Goal: Navigation & Orientation: Find specific page/section

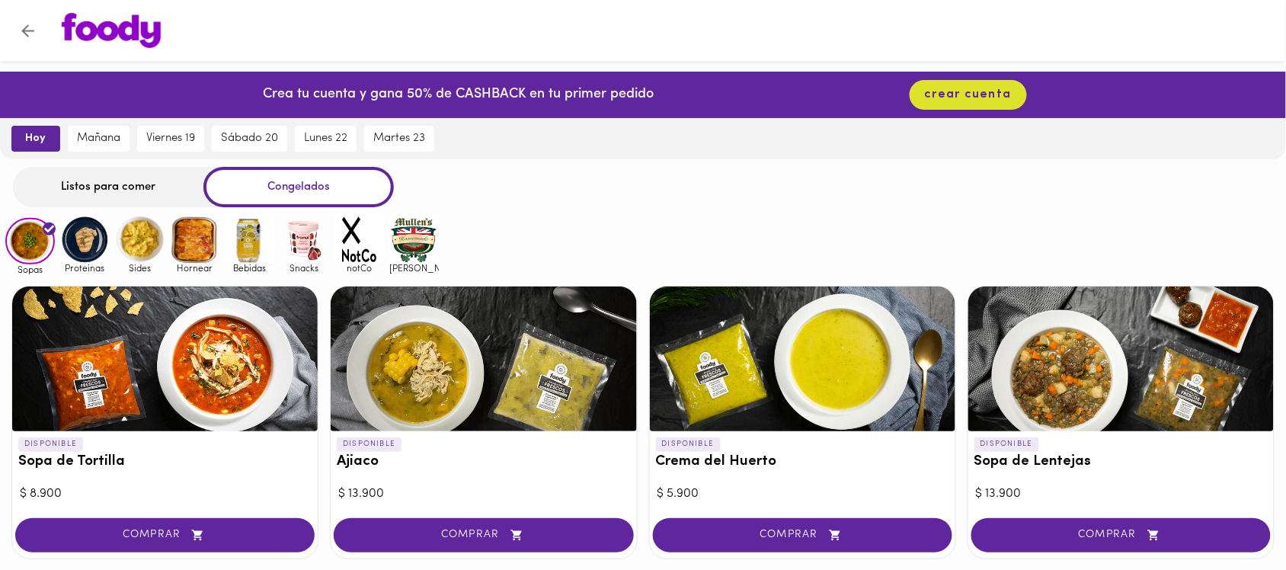
click at [96, 245] on img at bounding box center [85, 240] width 50 height 50
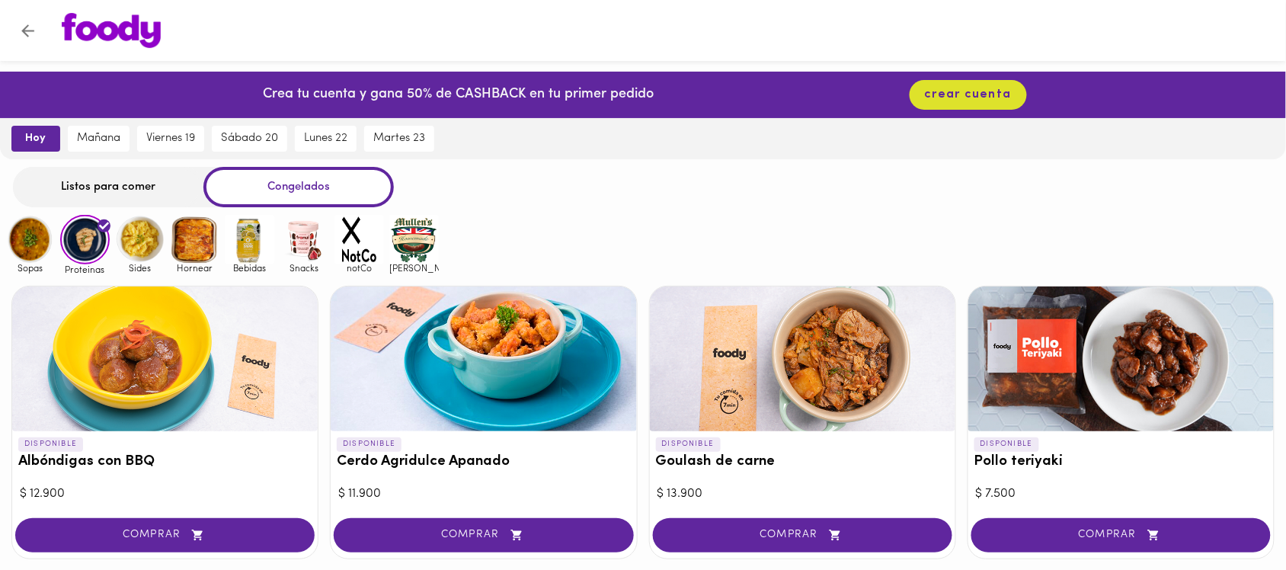
click at [150, 260] on img at bounding box center [140, 240] width 50 height 50
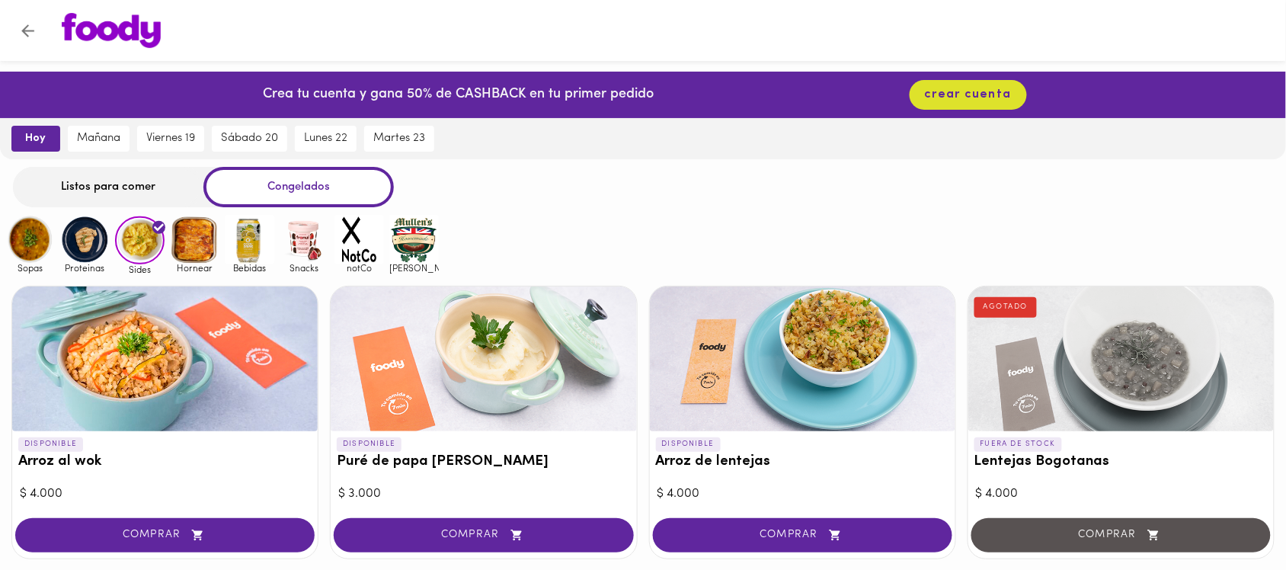
click at [211, 236] on img at bounding box center [195, 240] width 50 height 50
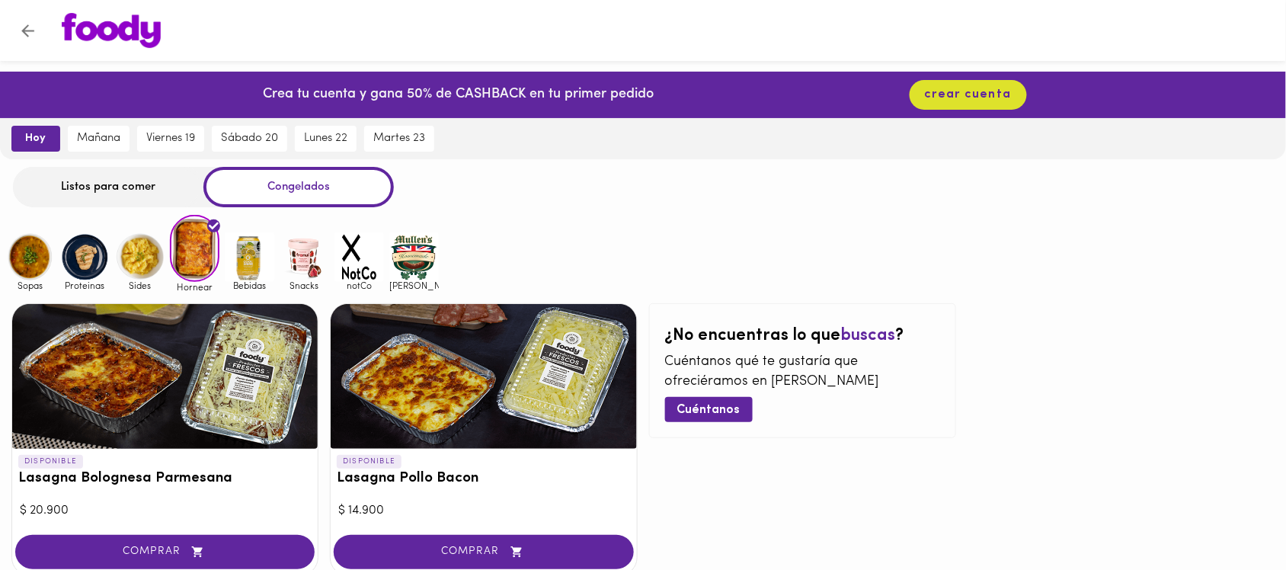
click at [245, 257] on img at bounding box center [250, 257] width 50 height 50
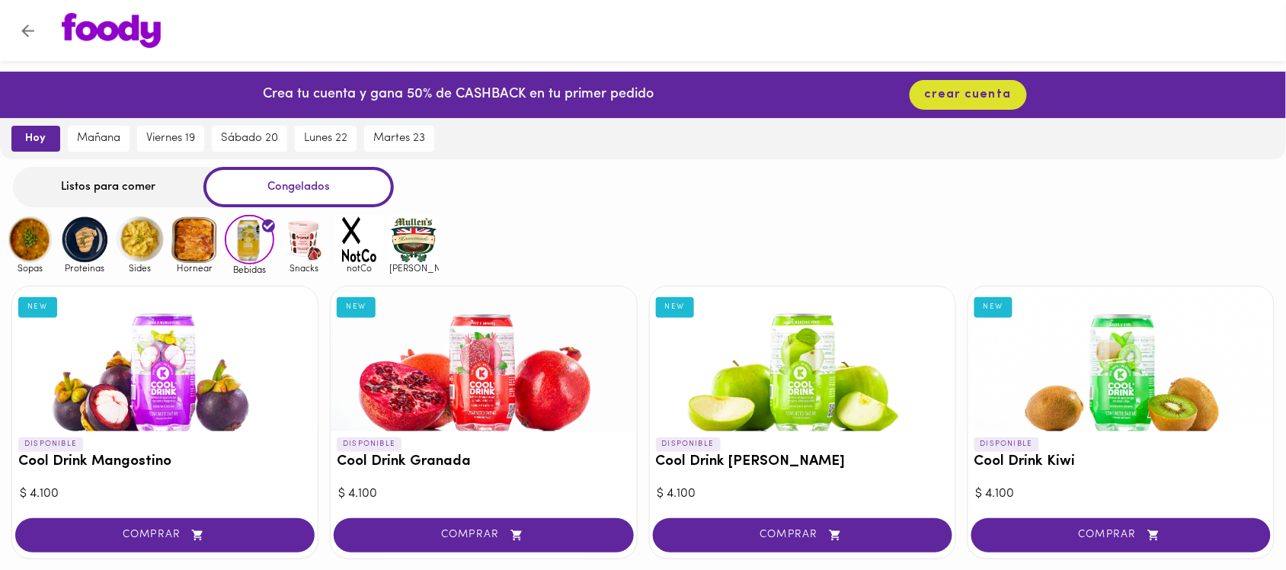
click at [298, 238] on img at bounding box center [305, 240] width 50 height 50
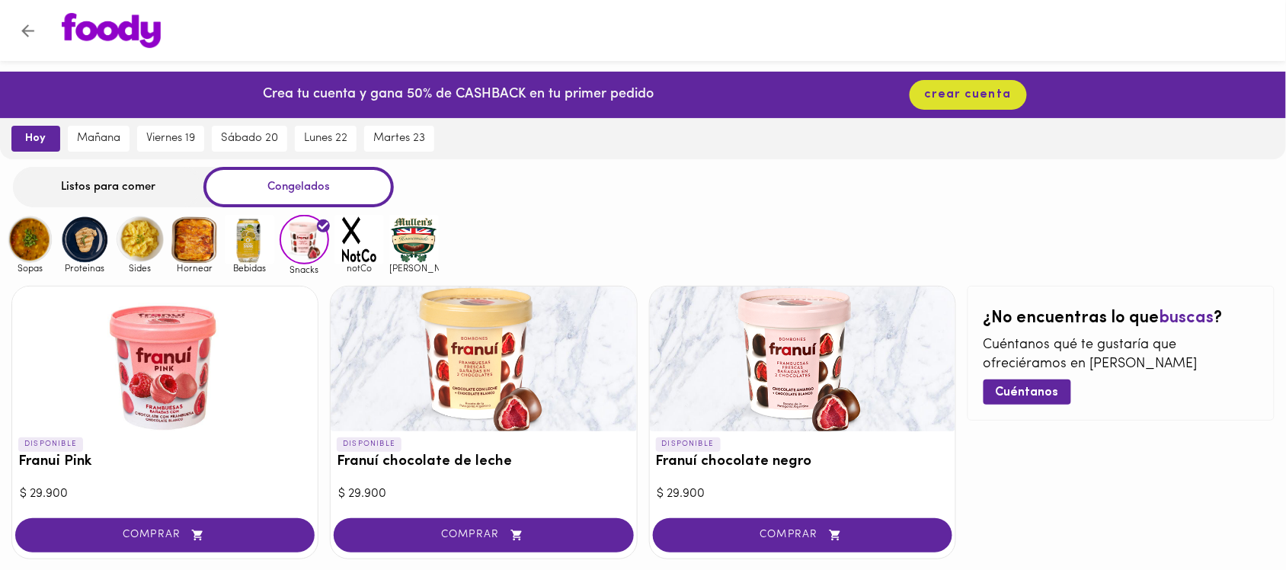
click at [16, 237] on img at bounding box center [30, 240] width 50 height 50
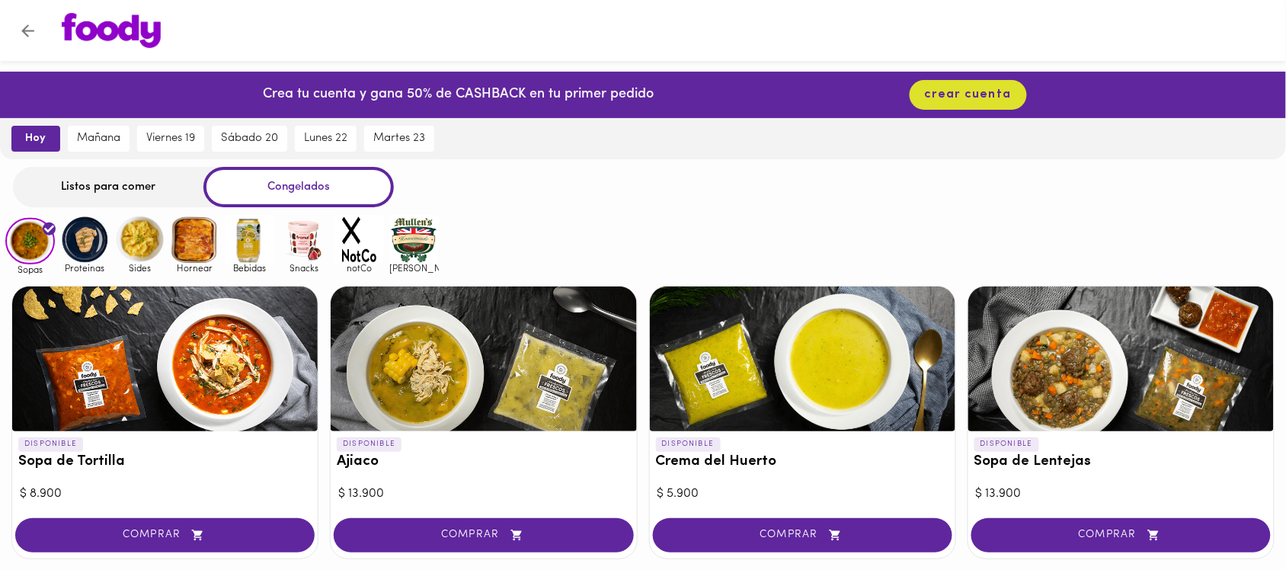
click at [85, 245] on img at bounding box center [85, 240] width 50 height 50
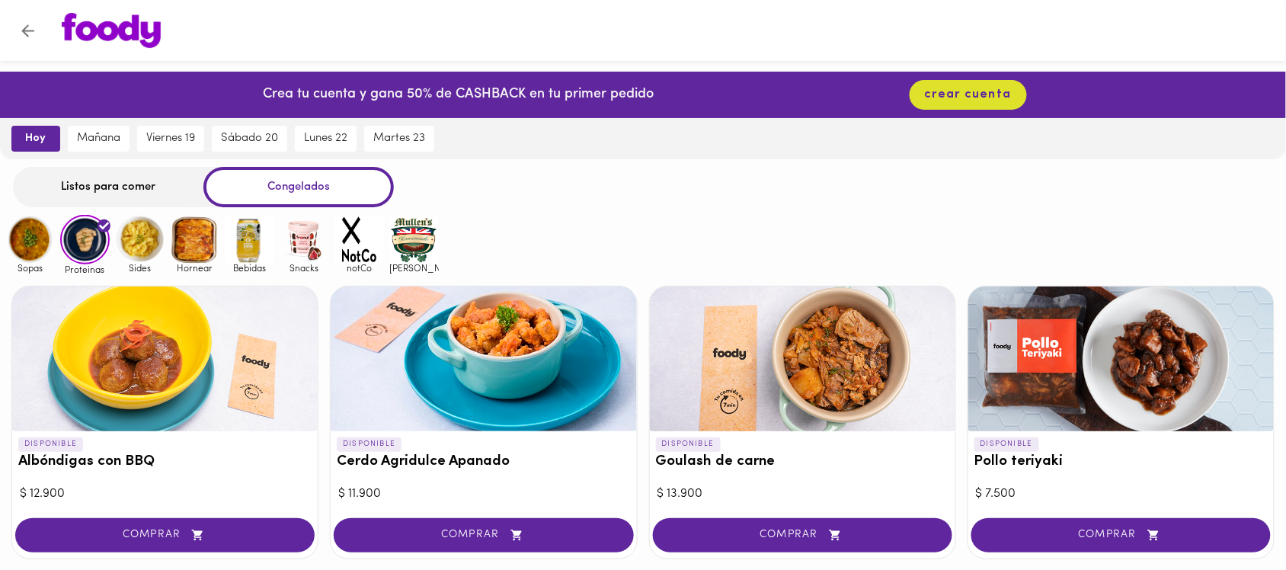
click at [15, 245] on img at bounding box center [30, 240] width 50 height 50
